Goal: Communication & Community: Answer question/provide support

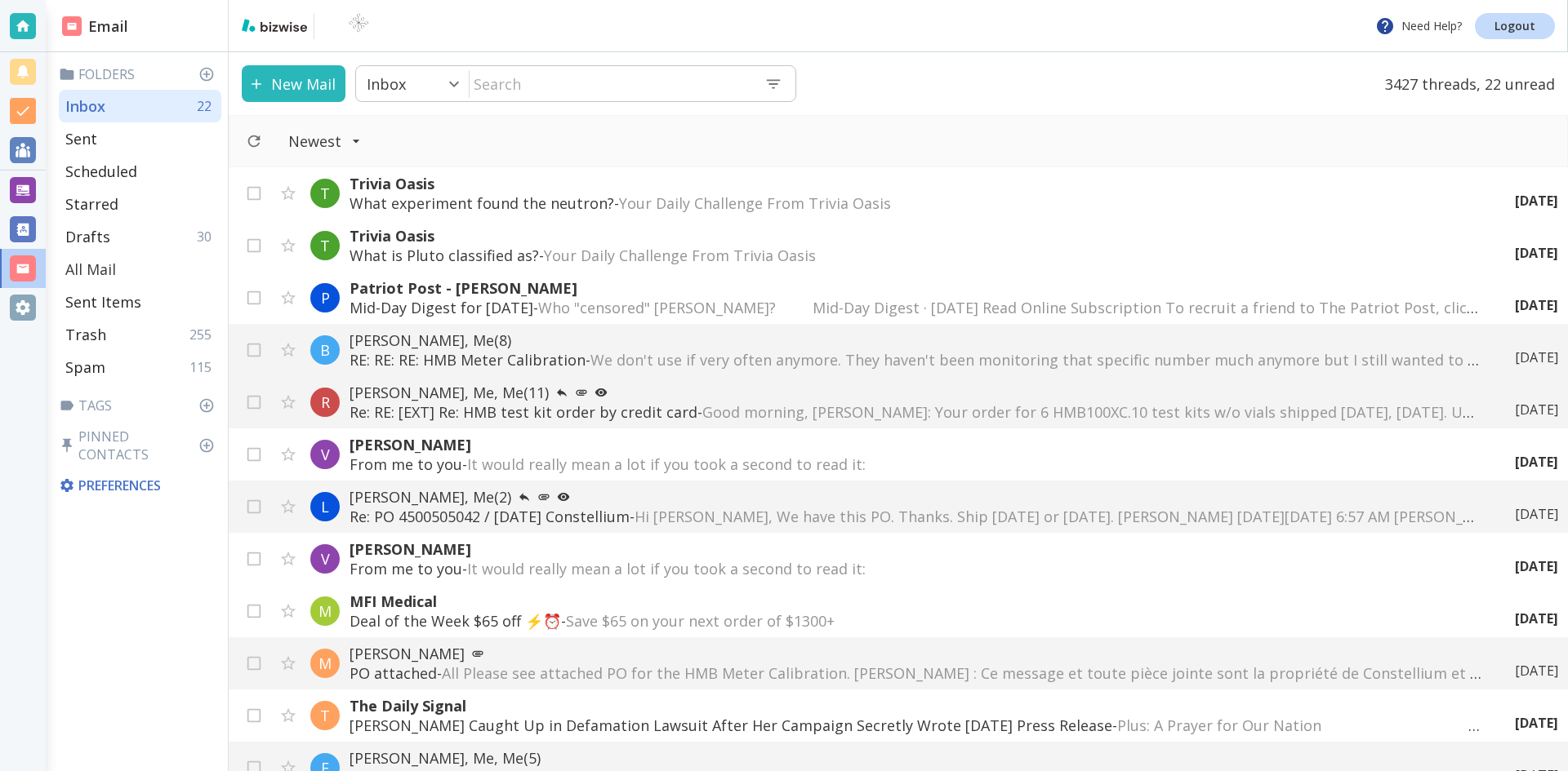
click at [103, 264] on p "All Mail" at bounding box center [91, 269] width 51 height 20
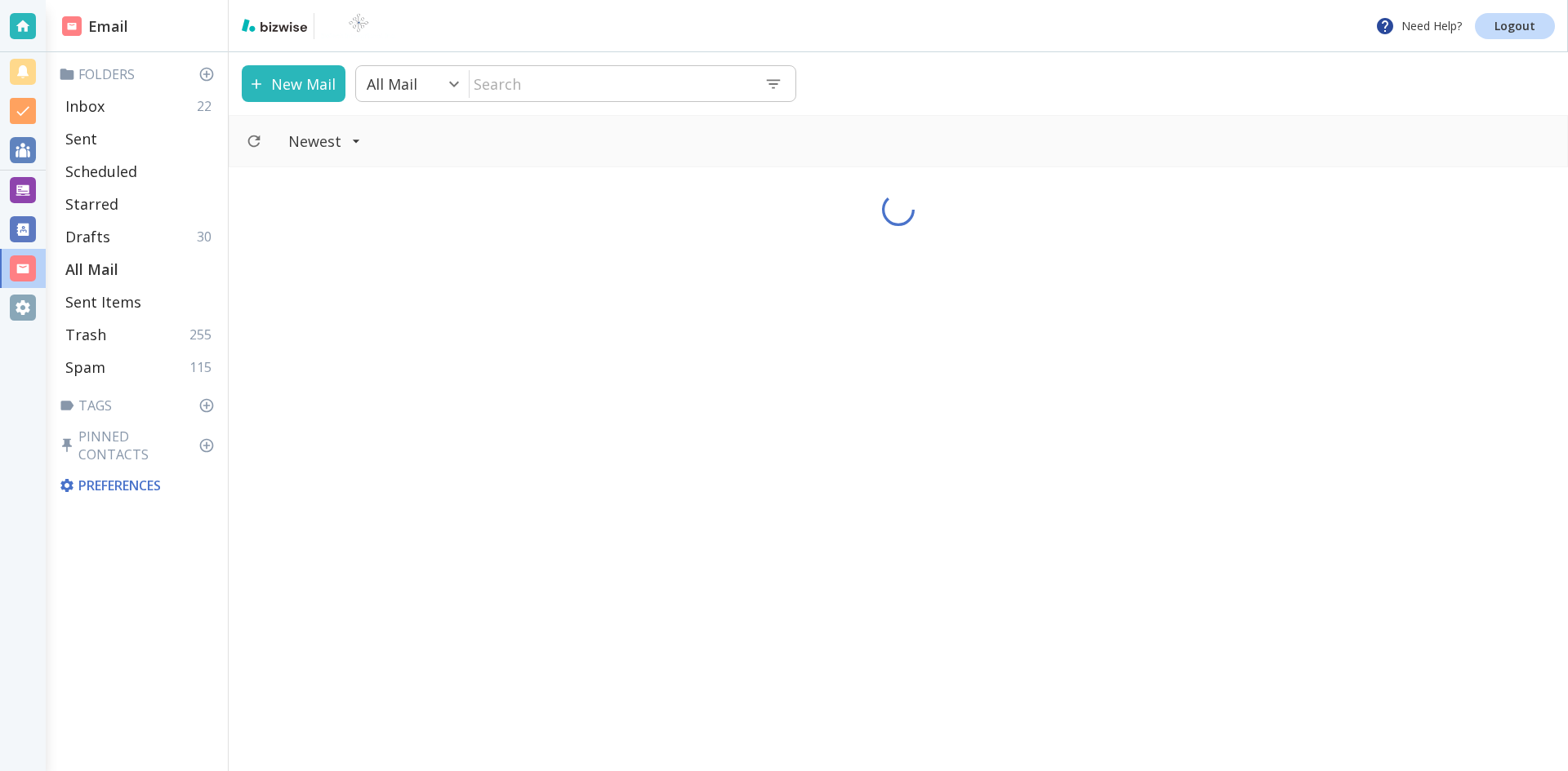
type input "5"
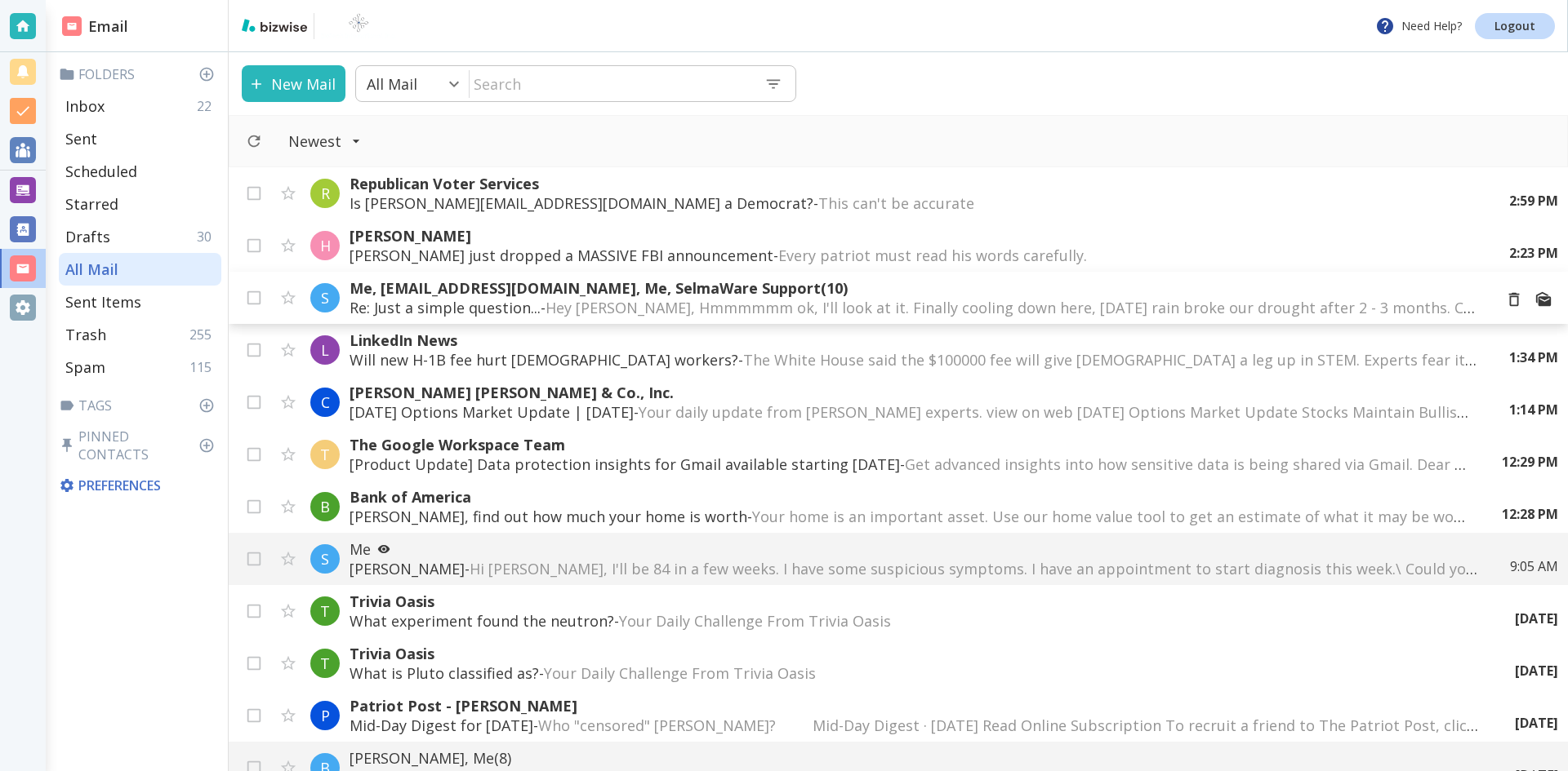
click at [1068, 300] on span "Hey [PERSON_NAME], Hmmmmmm ok, I'll look at it. Finally cooling down here, [DAT…" at bounding box center [1339, 308] width 1586 height 20
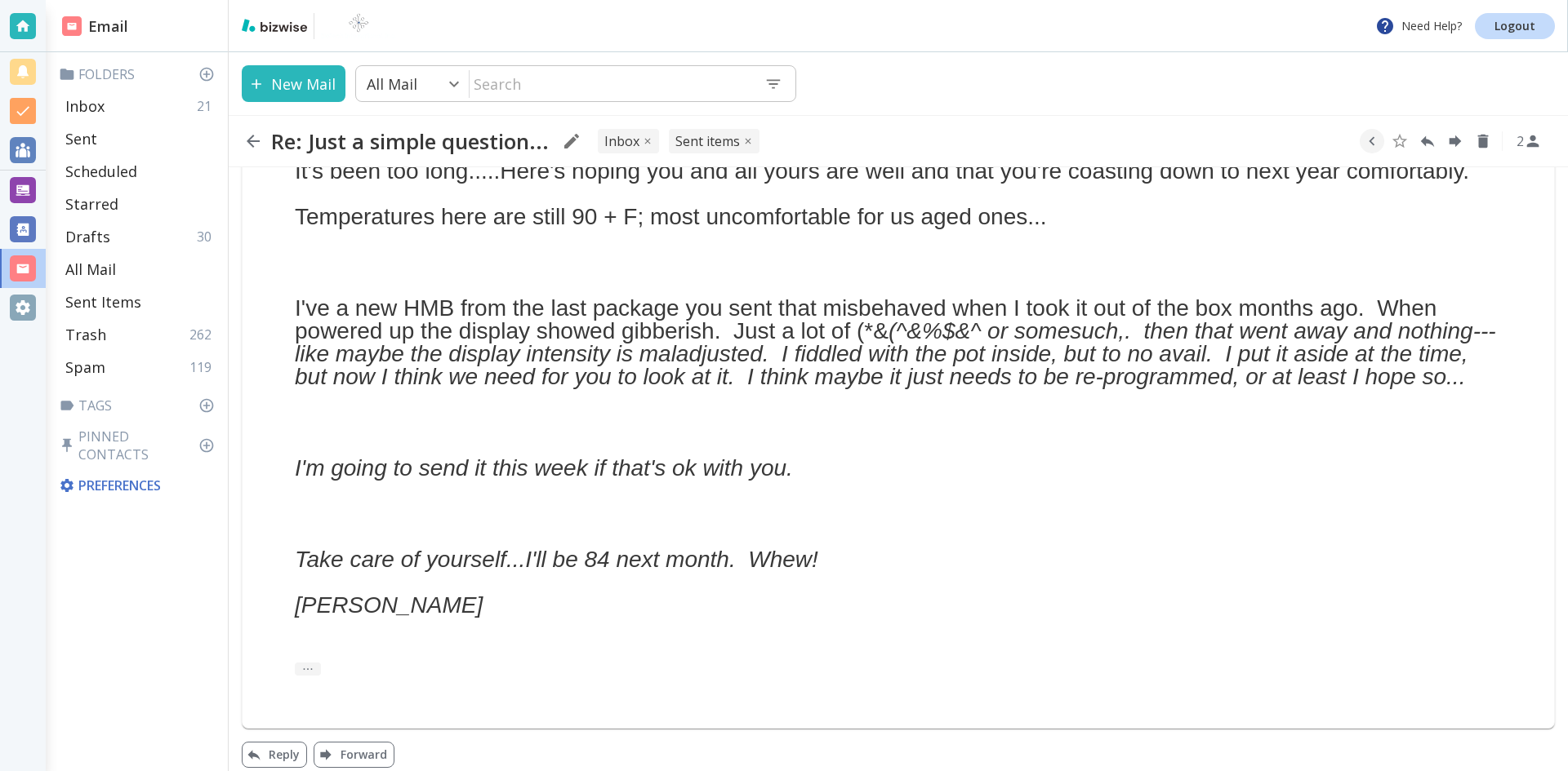
scroll to position [1206, 0]
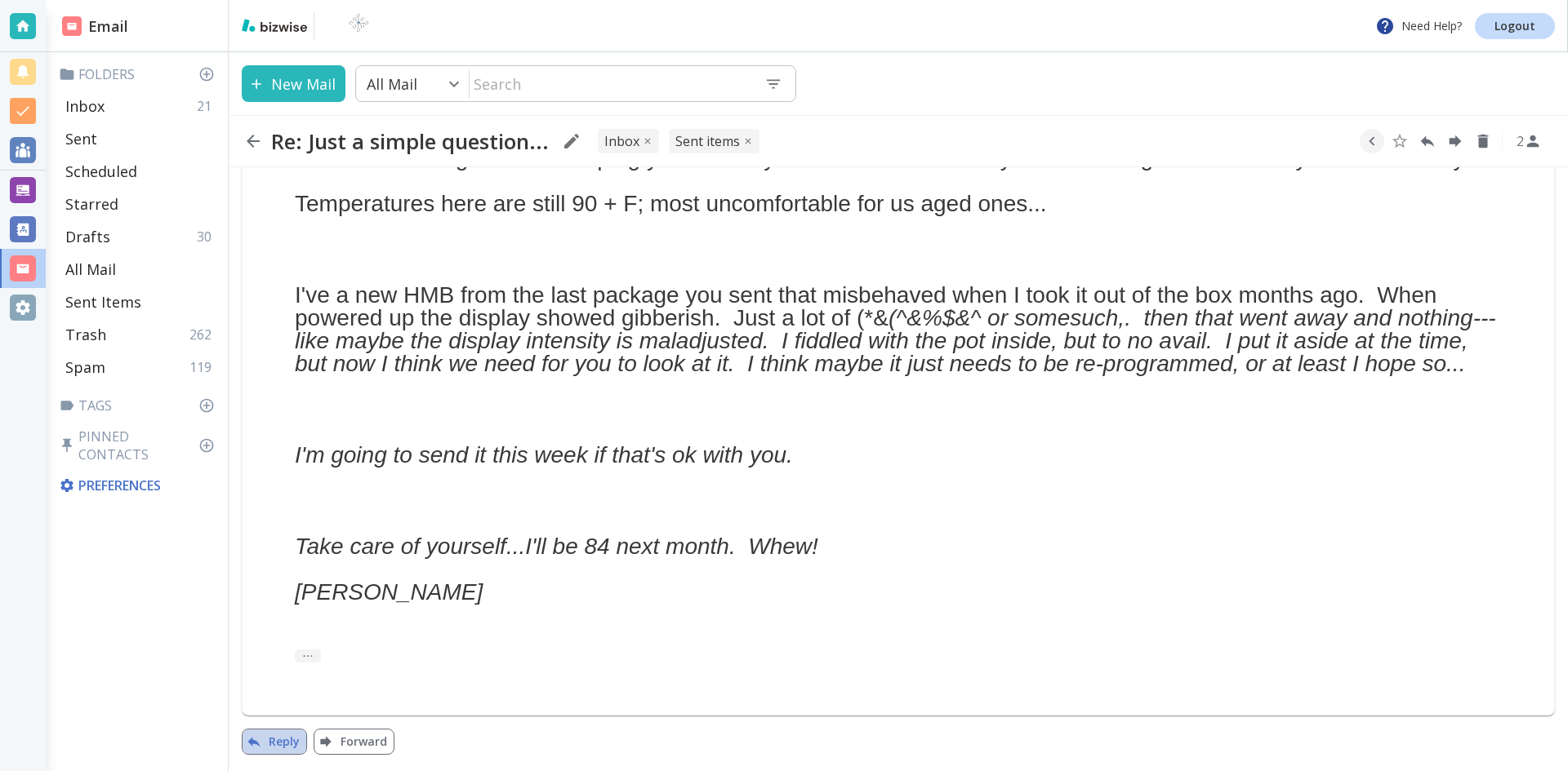
click at [282, 738] on button "Reply" at bounding box center [275, 742] width 65 height 26
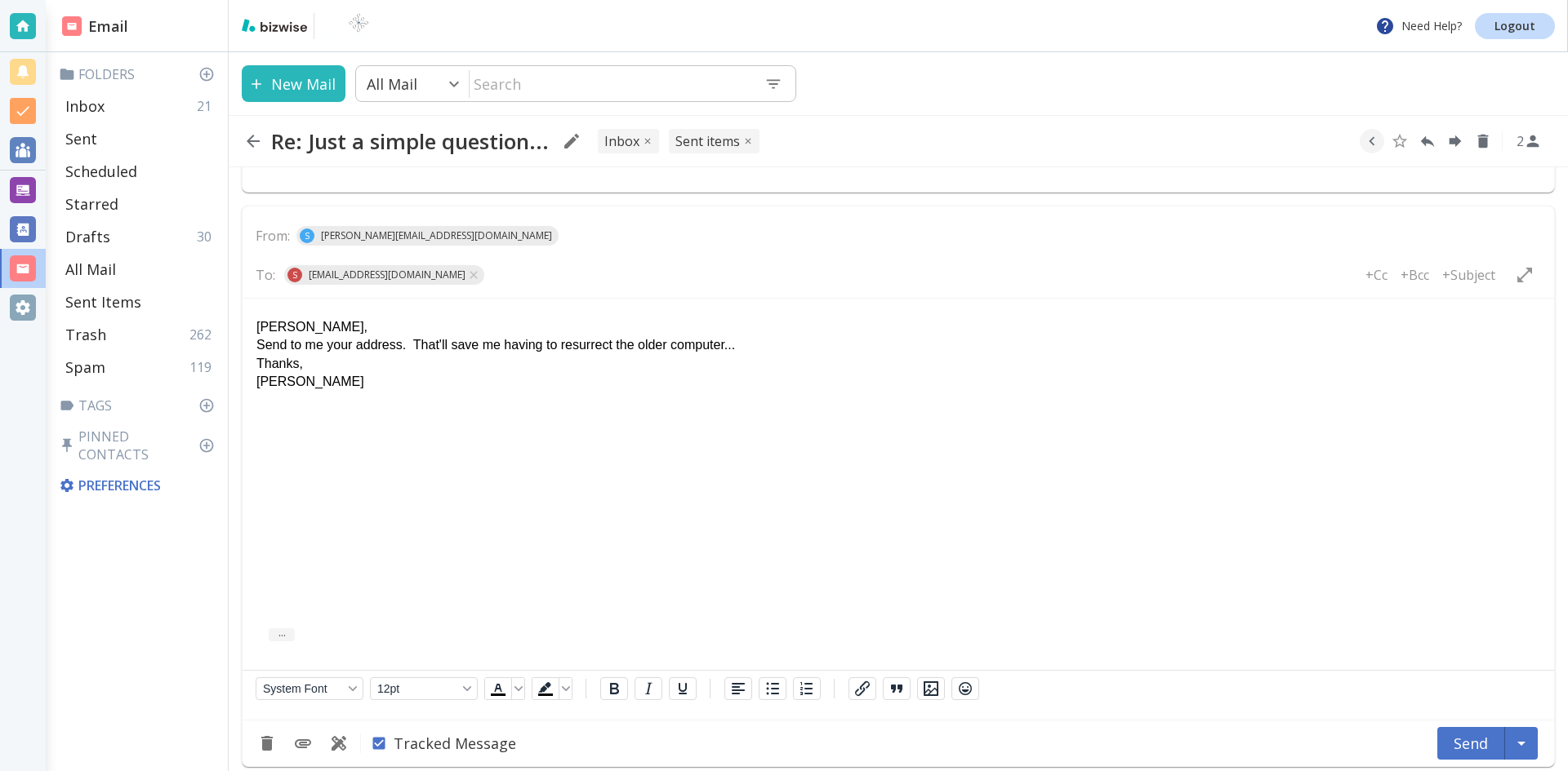
scroll to position [1741, 0]
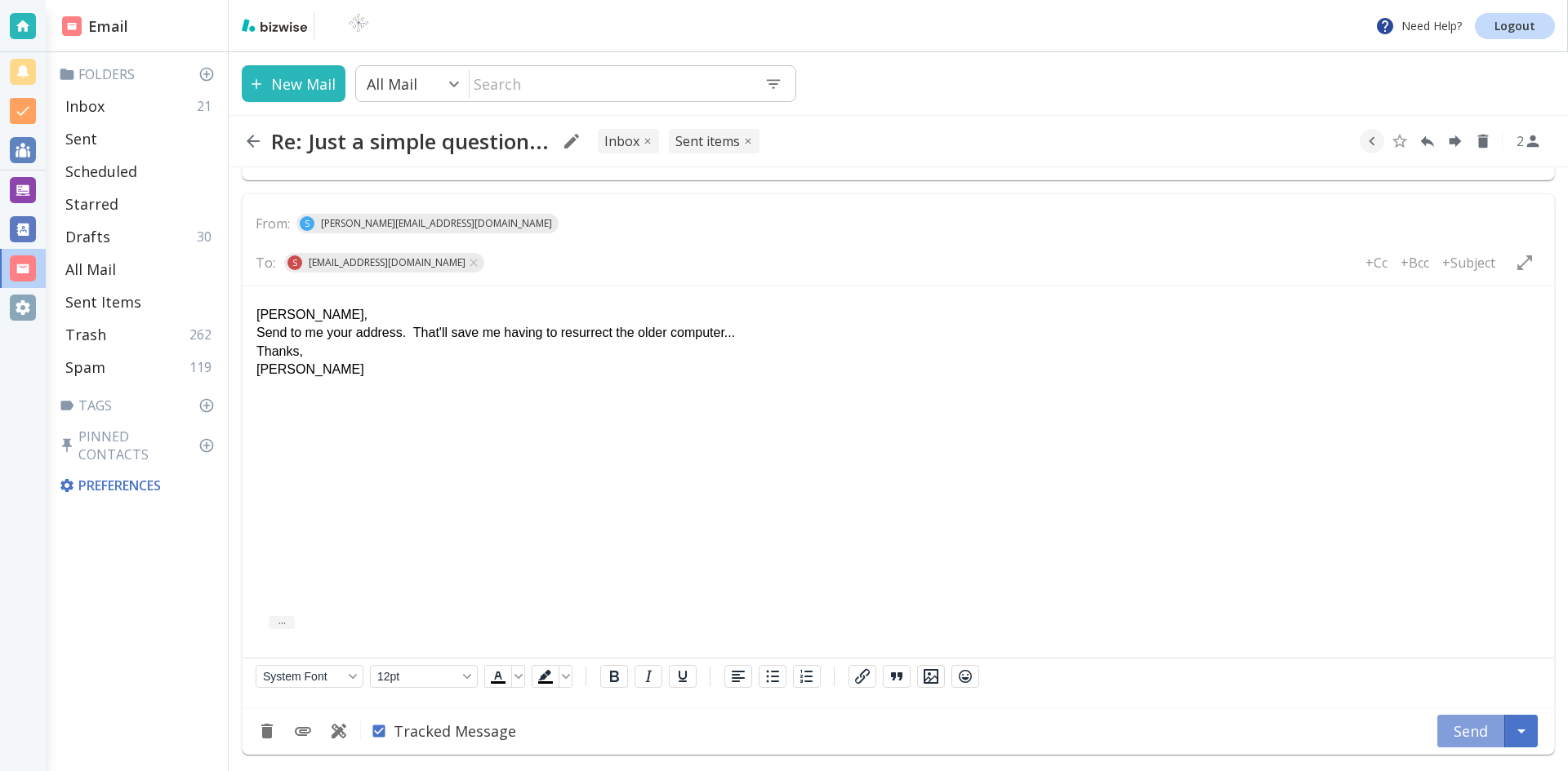
click at [1468, 726] on button "Send" at bounding box center [1471, 731] width 68 height 33
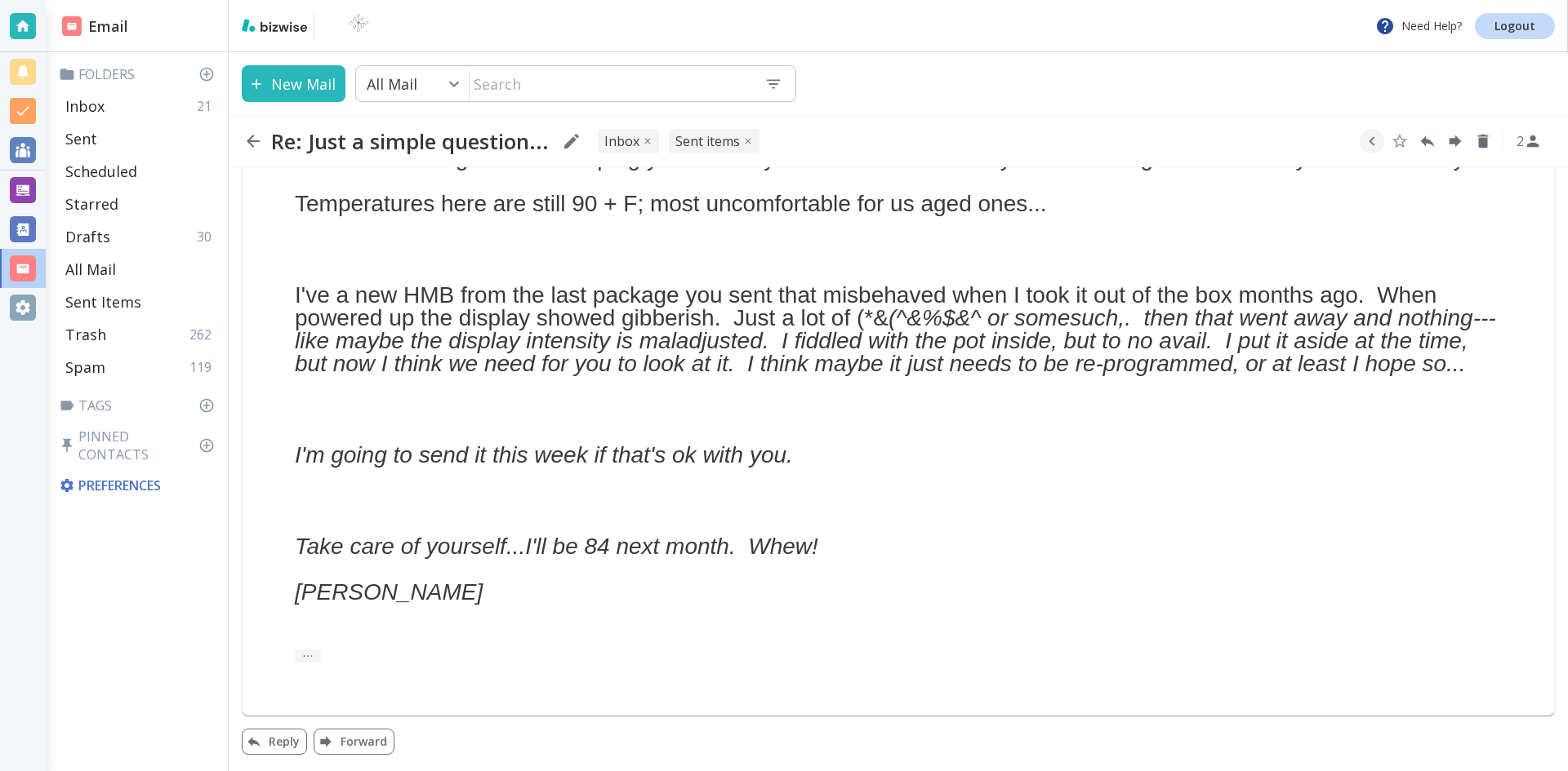
scroll to position [1400, 0]
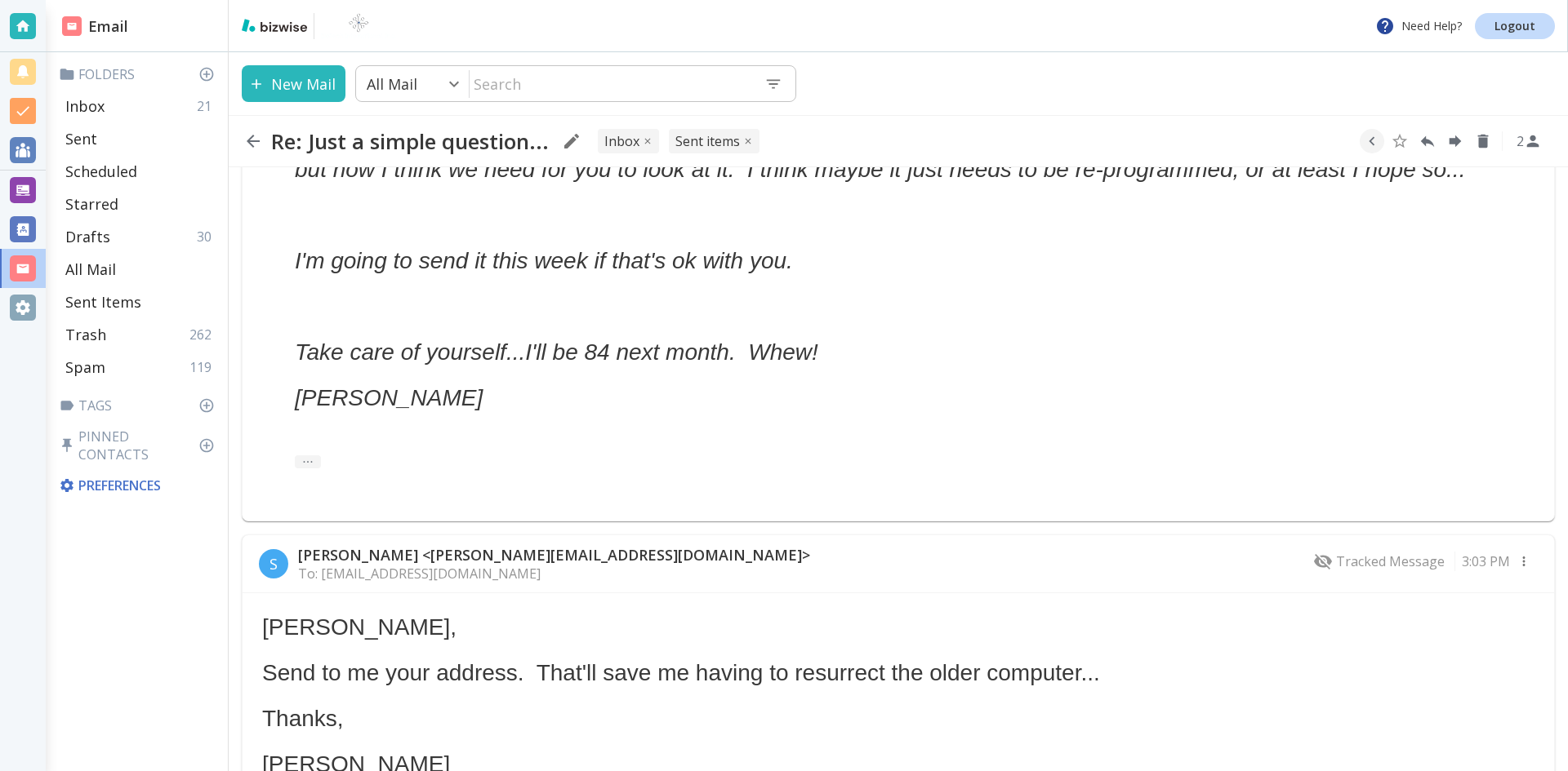
click at [250, 139] on icon "button" at bounding box center [253, 141] width 13 height 13
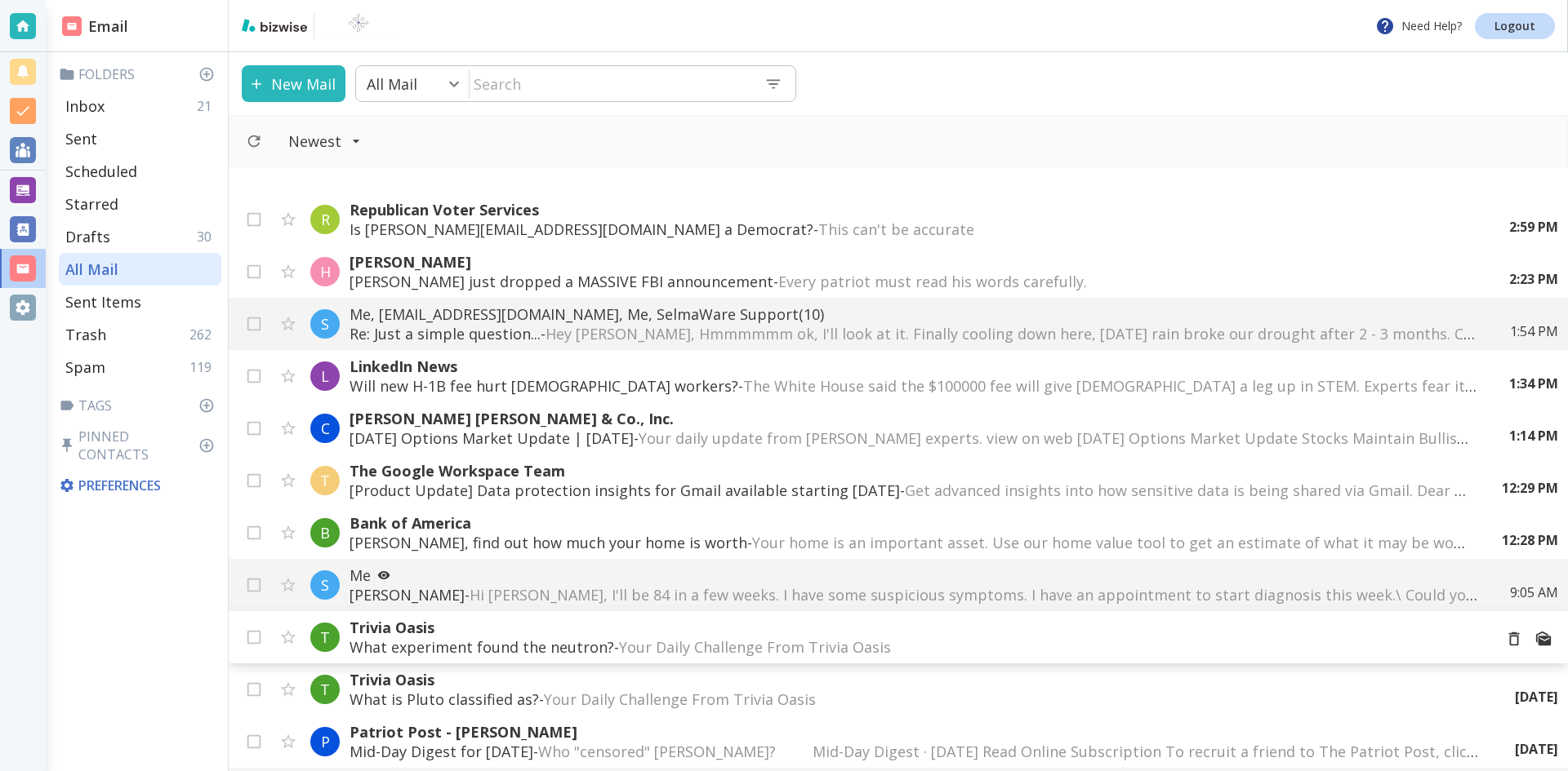
click at [569, 646] on p "What experiment found the neutron? - Your Daily Challenge From Trivia Oasis ‌ ‌…" at bounding box center [914, 647] width 1131 height 20
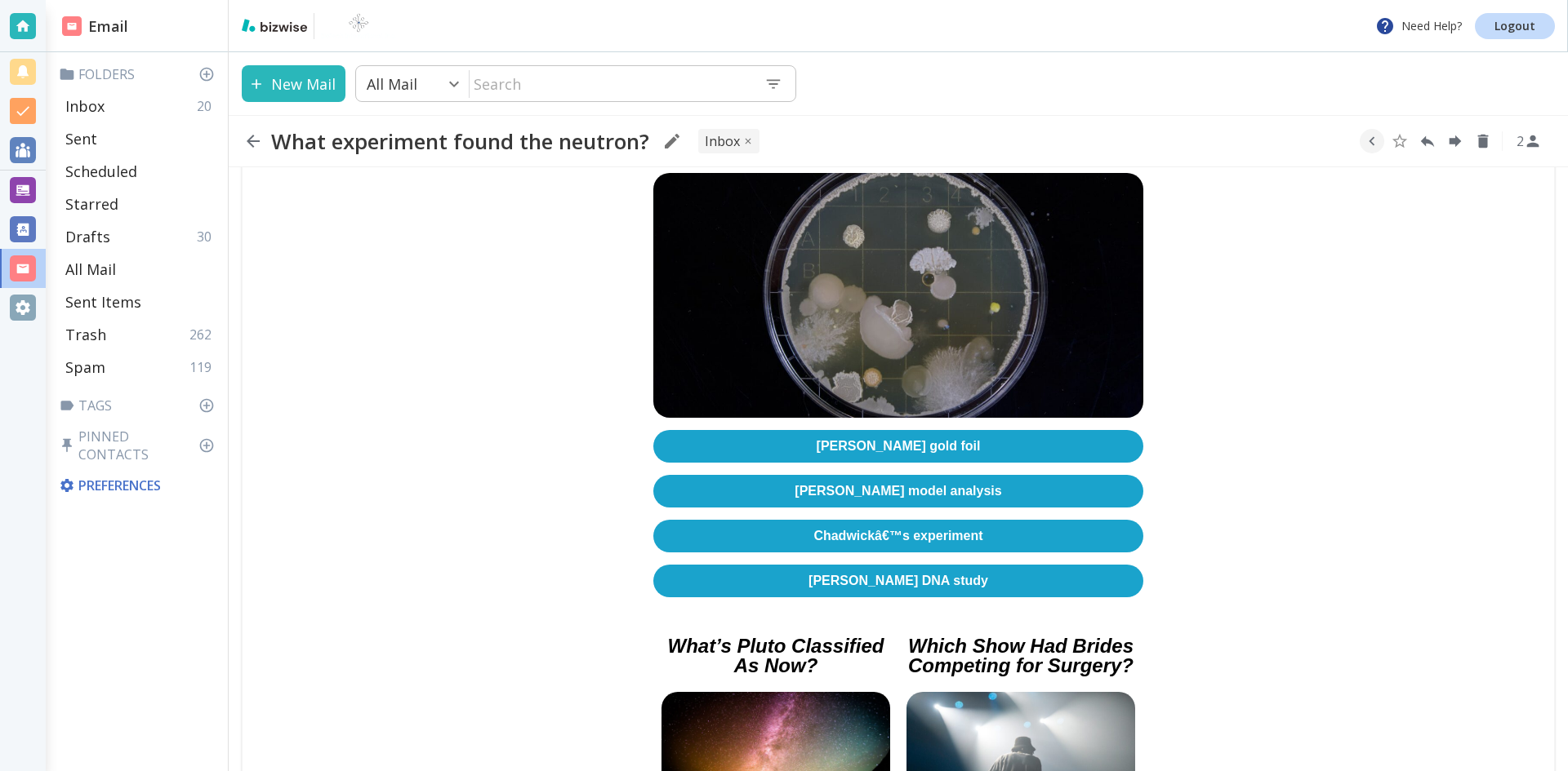
scroll to position [326, 0]
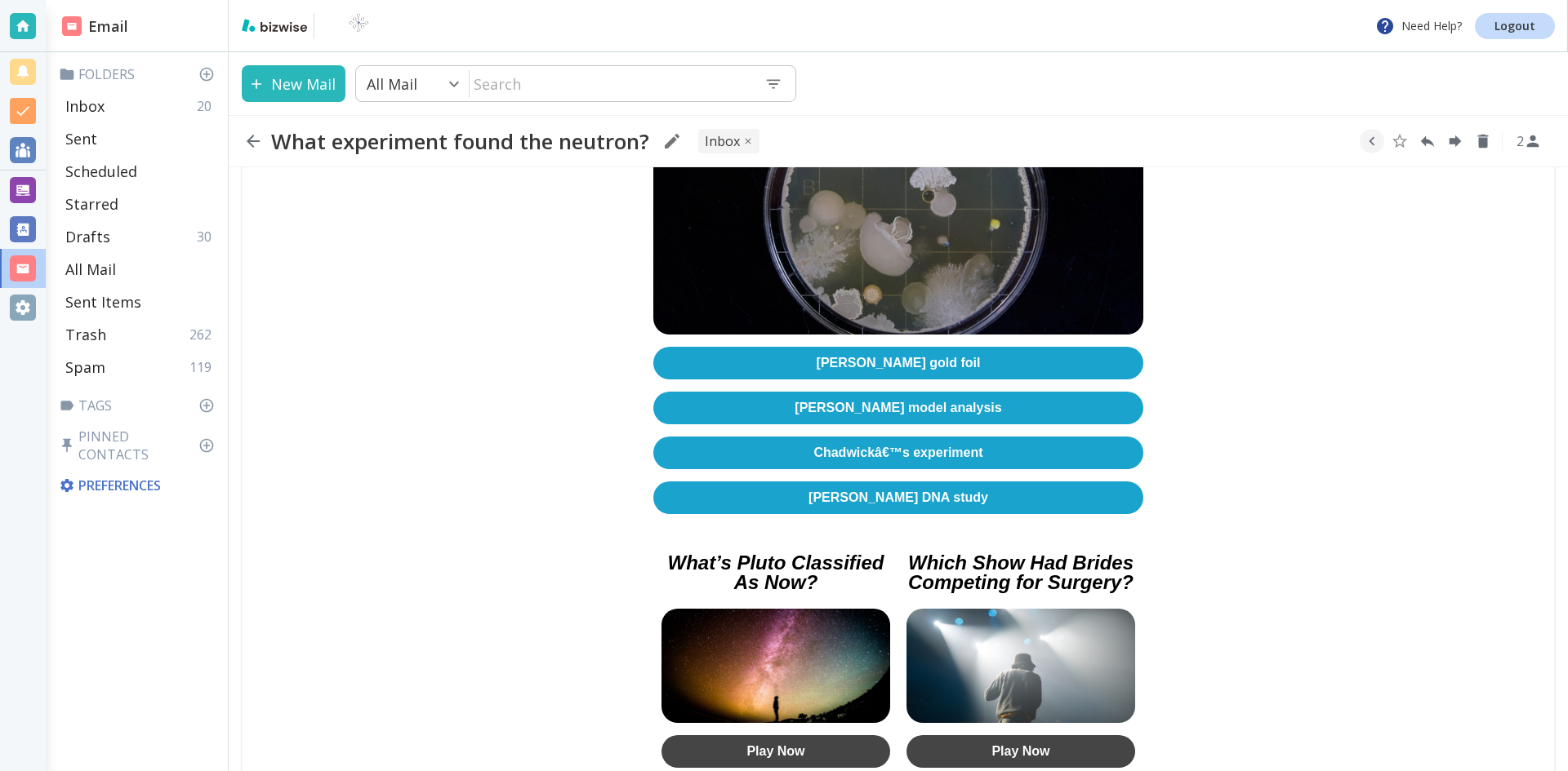
click at [870, 445] on link "Chadwickâ€™s experiment" at bounding box center [898, 453] width 490 height 33
click at [250, 136] on icon "button" at bounding box center [254, 142] width 20 height 20
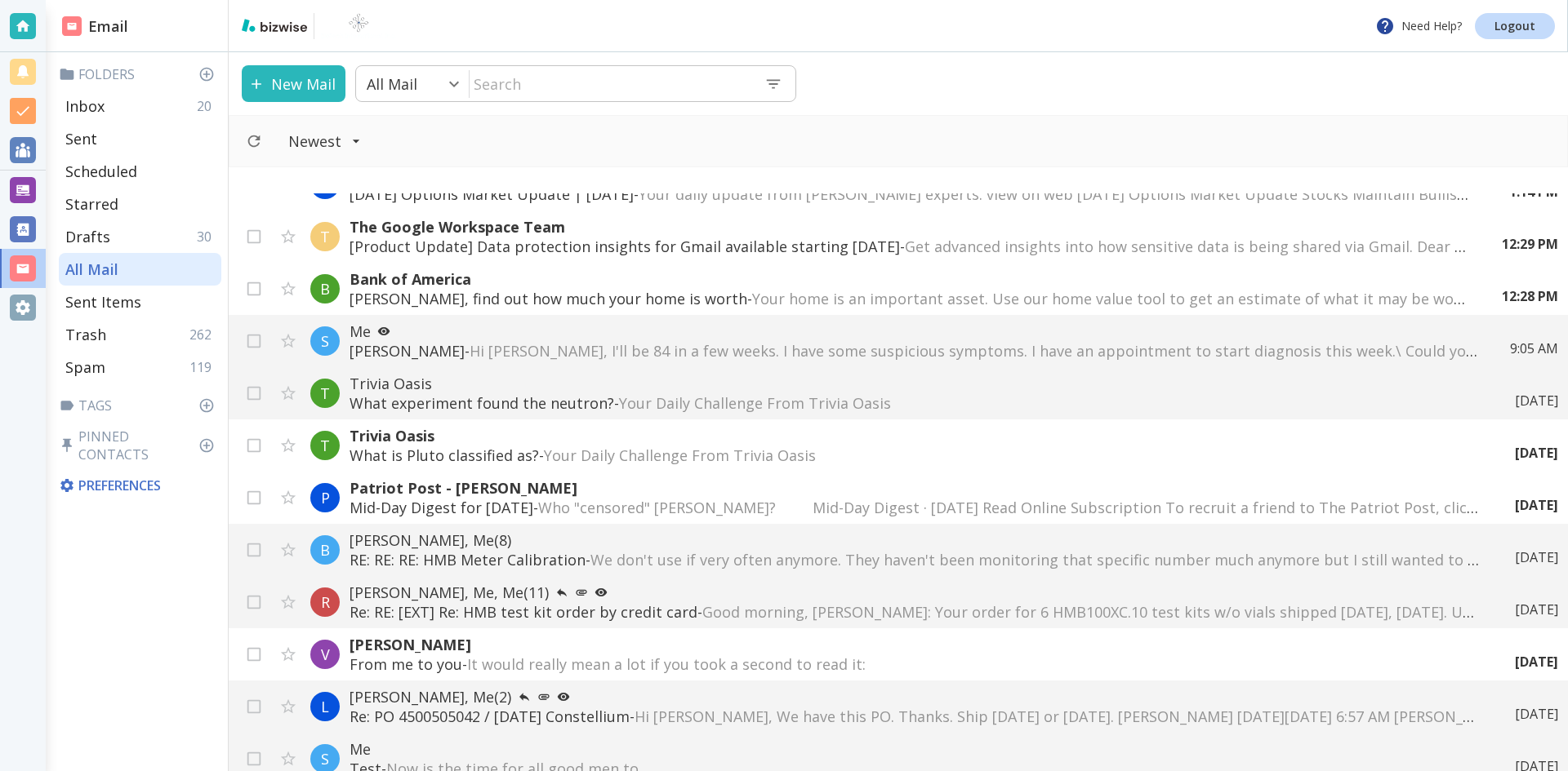
scroll to position [245, 0]
click at [498, 456] on p "What is [PERSON_NAME] classified as? - Your Daily Challenge From Trivia Oasis ‌…" at bounding box center [914, 455] width 1131 height 20
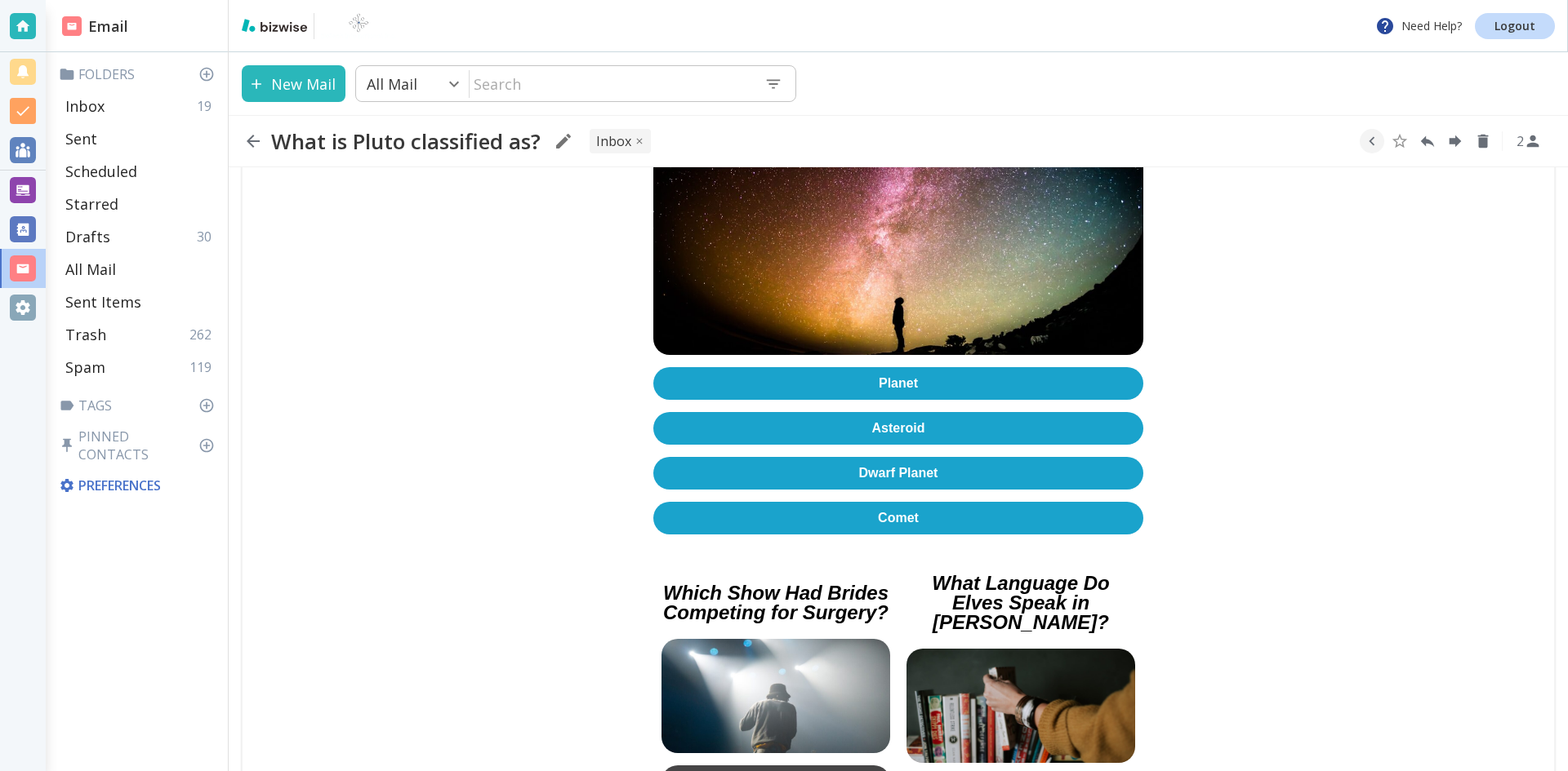
scroll to position [408, 0]
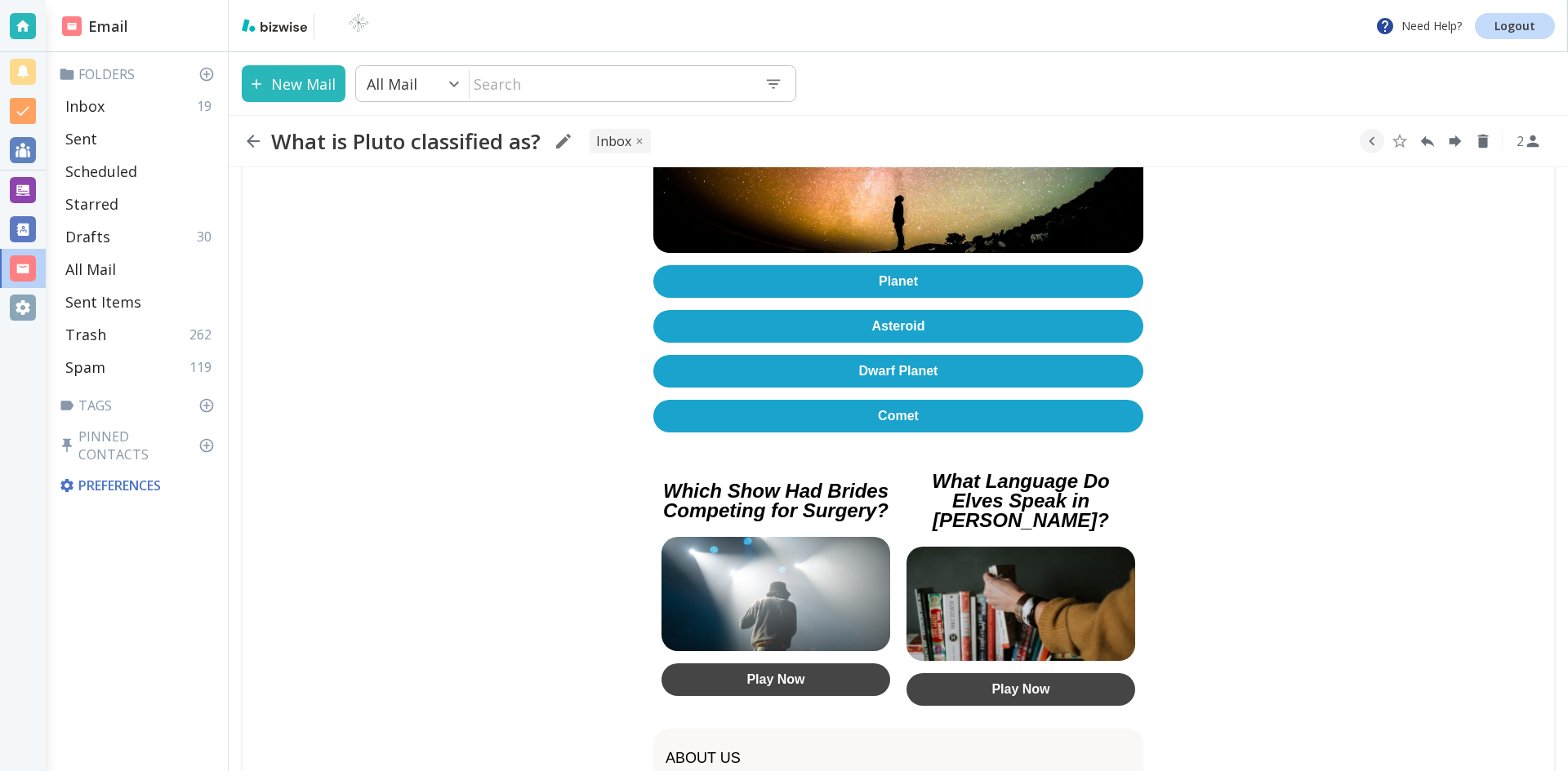
click at [799, 365] on link "Dwarf Planet" at bounding box center [898, 372] width 490 height 33
click at [251, 137] on icon "button" at bounding box center [253, 141] width 13 height 13
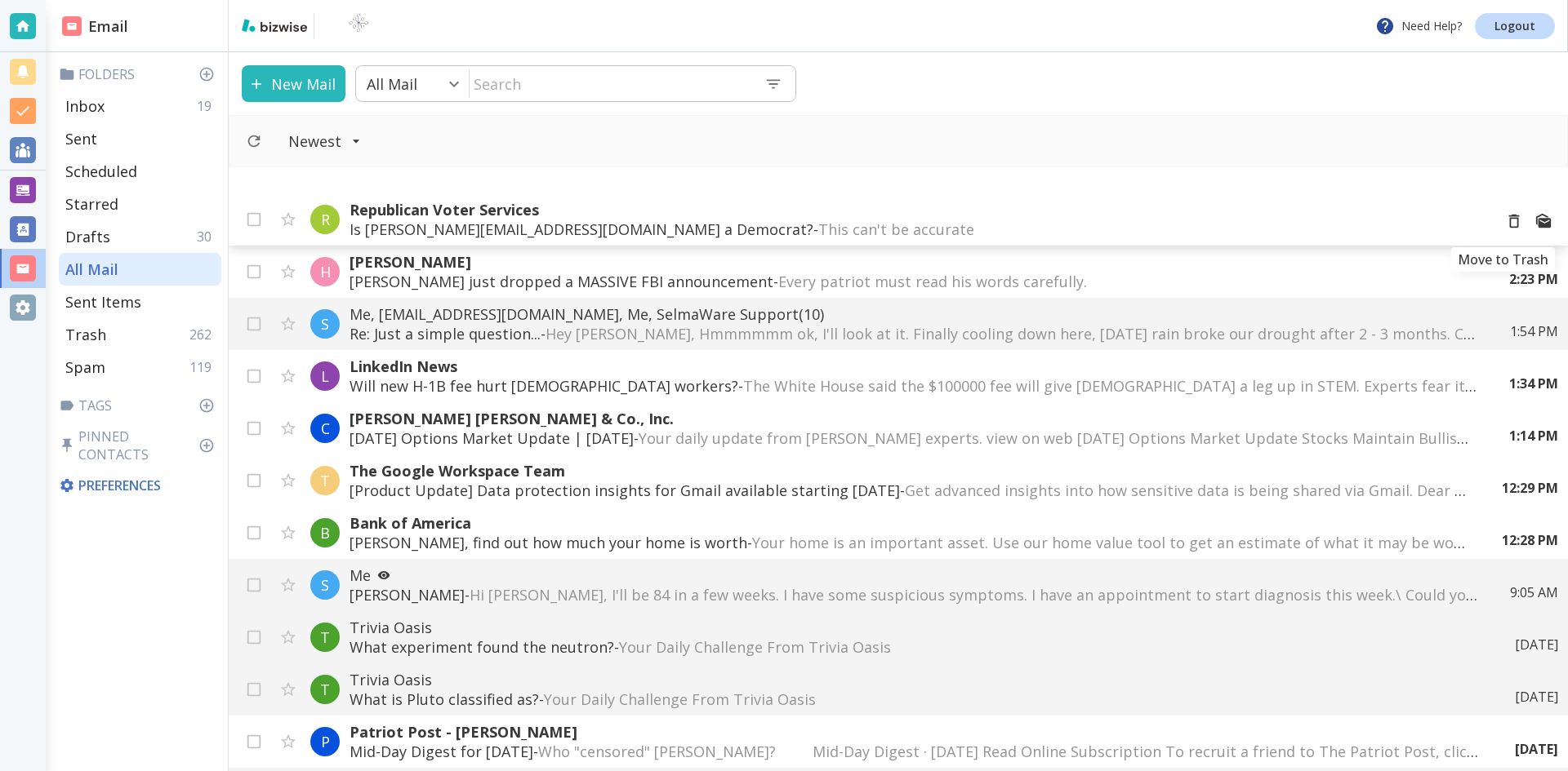
click at [1505, 222] on icon "Move to Trash" at bounding box center [1514, 221] width 18 height 18
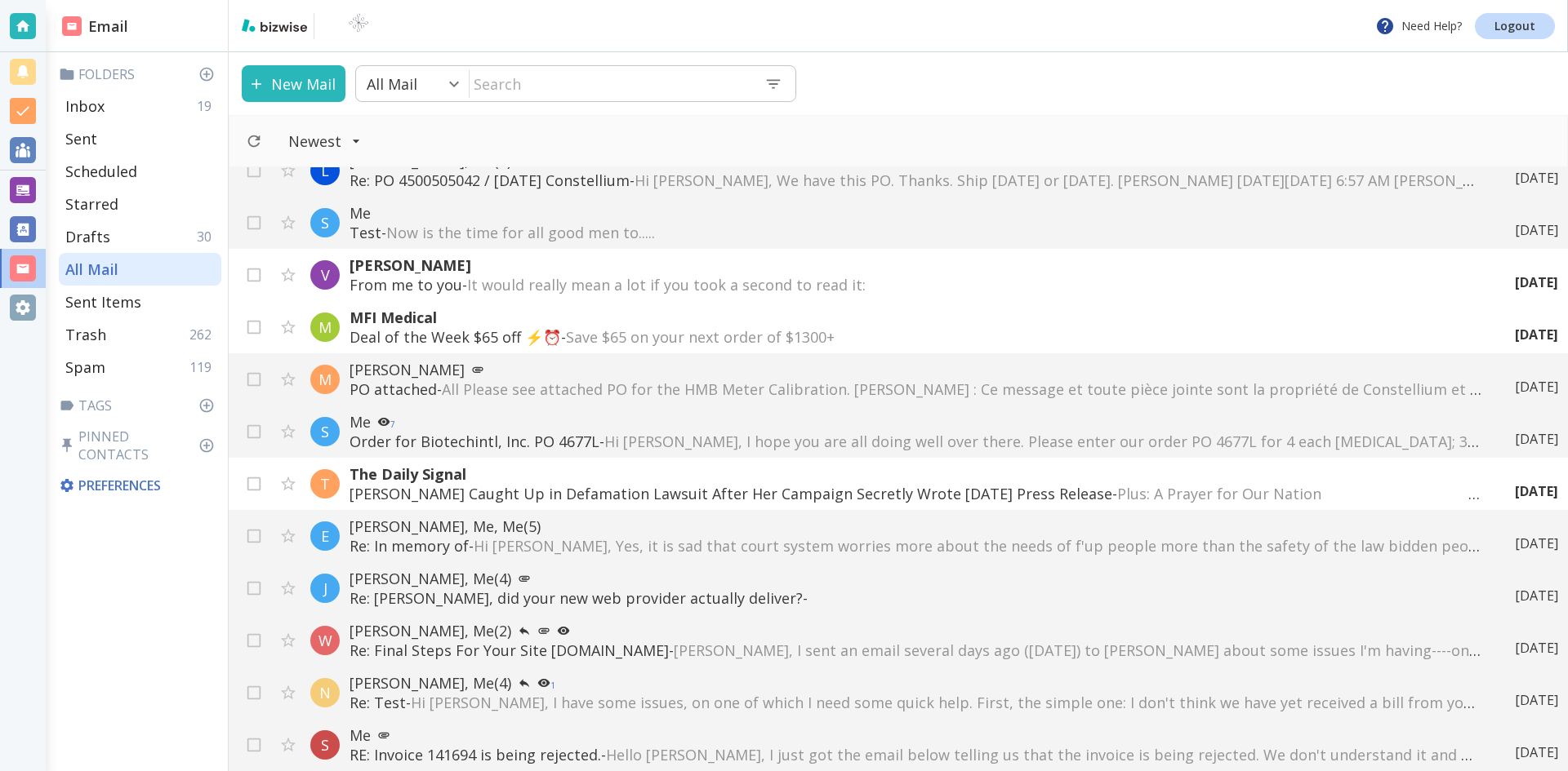
scroll to position [571, 0]
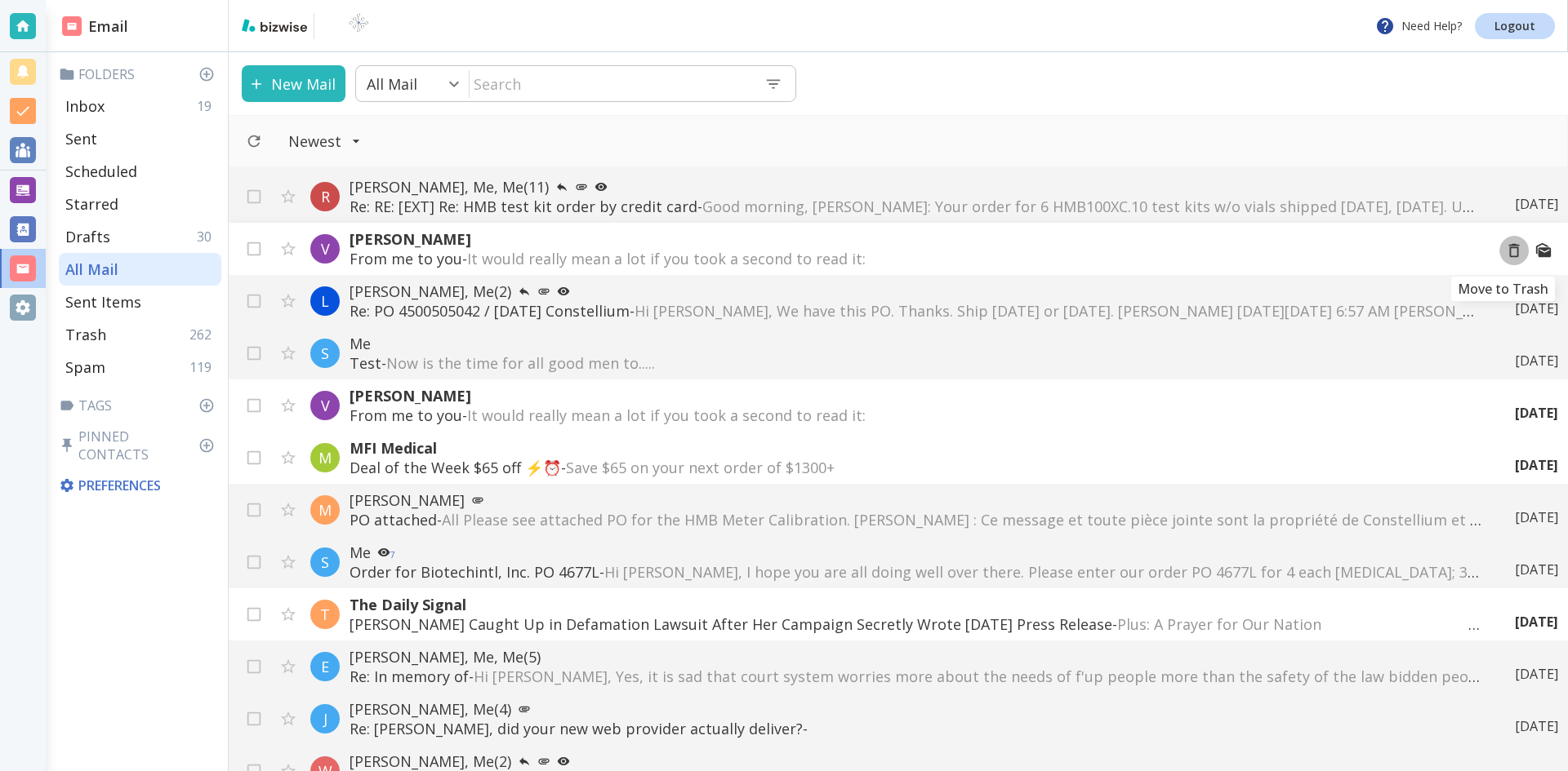
click at [1509, 248] on icon "Move to Trash" at bounding box center [1514, 250] width 11 height 14
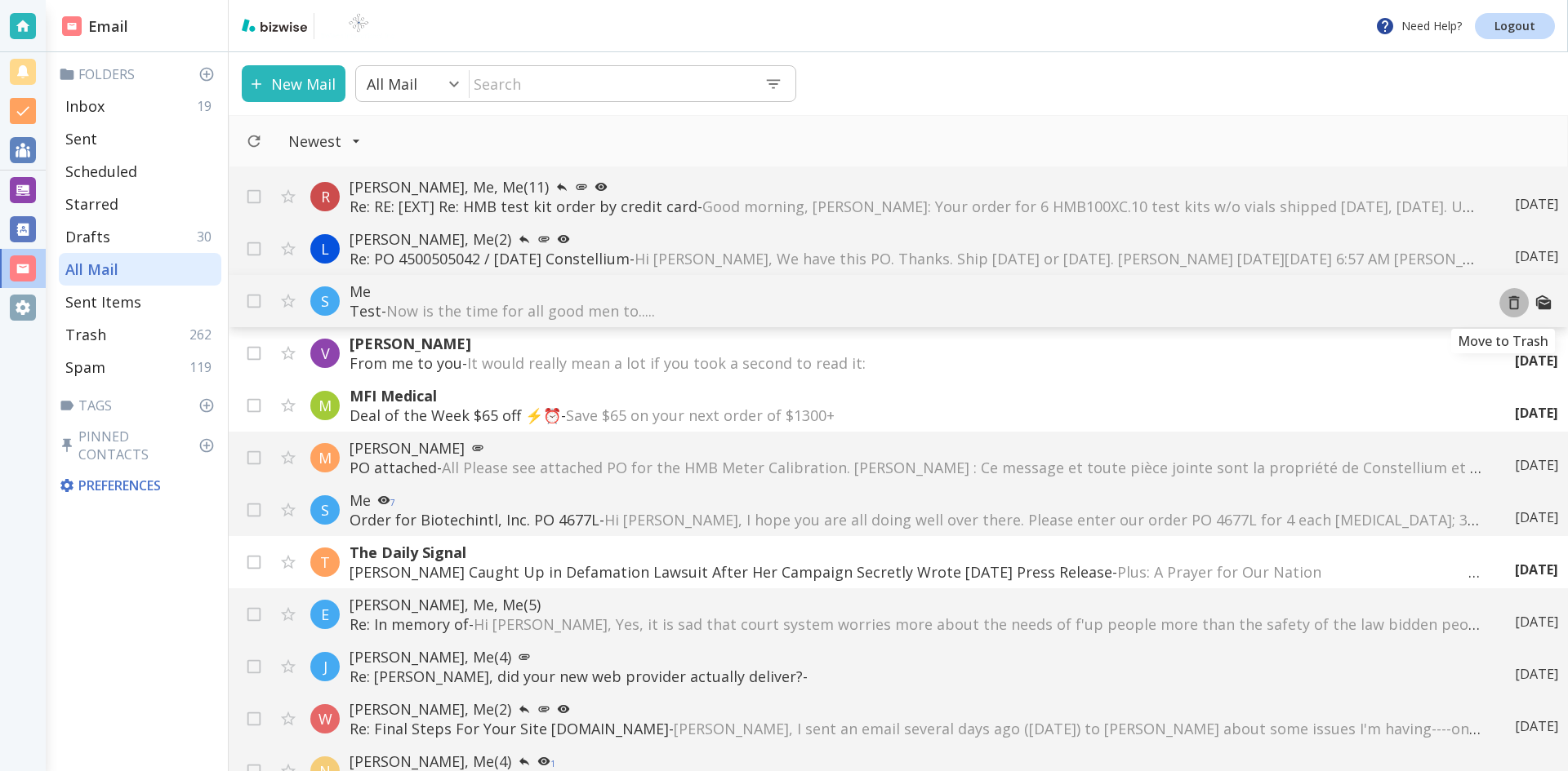
click at [1505, 303] on icon "Move to Trash" at bounding box center [1514, 303] width 18 height 18
